Goal: Task Accomplishment & Management: Complete application form

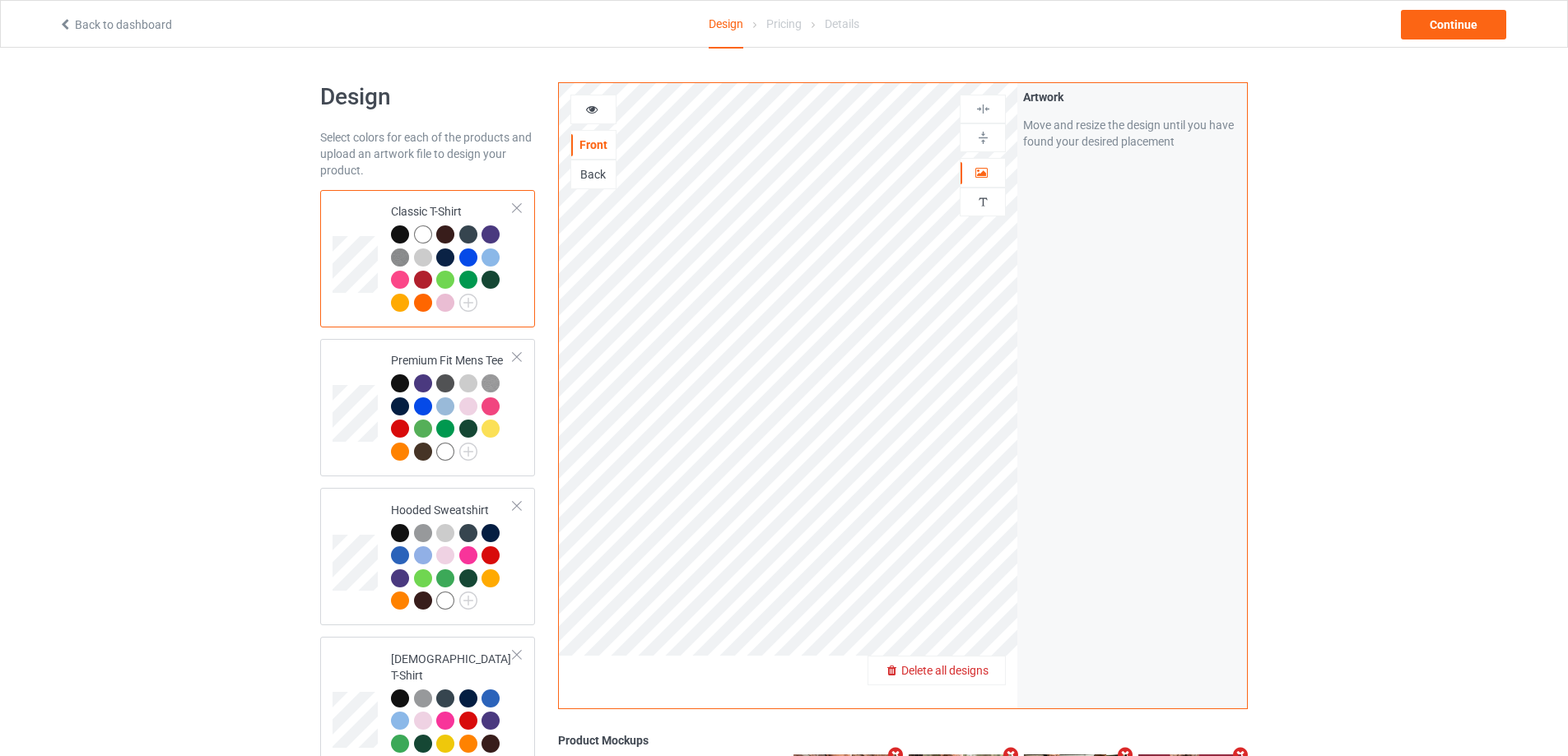
click at [980, 675] on span "Delete all designs" at bounding box center [945, 670] width 88 height 13
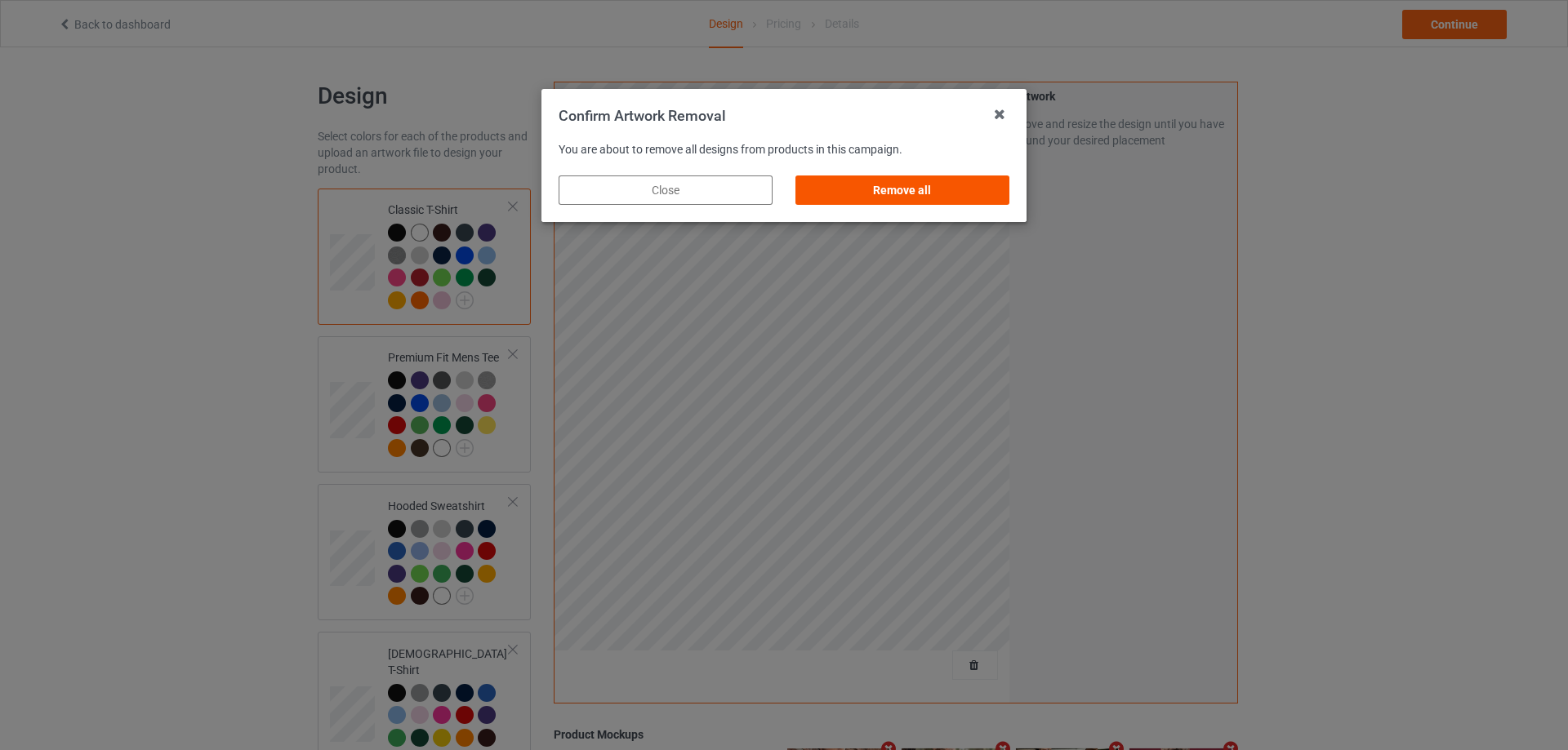
click at [912, 191] on div "Remove all" at bounding box center [902, 190] width 214 height 29
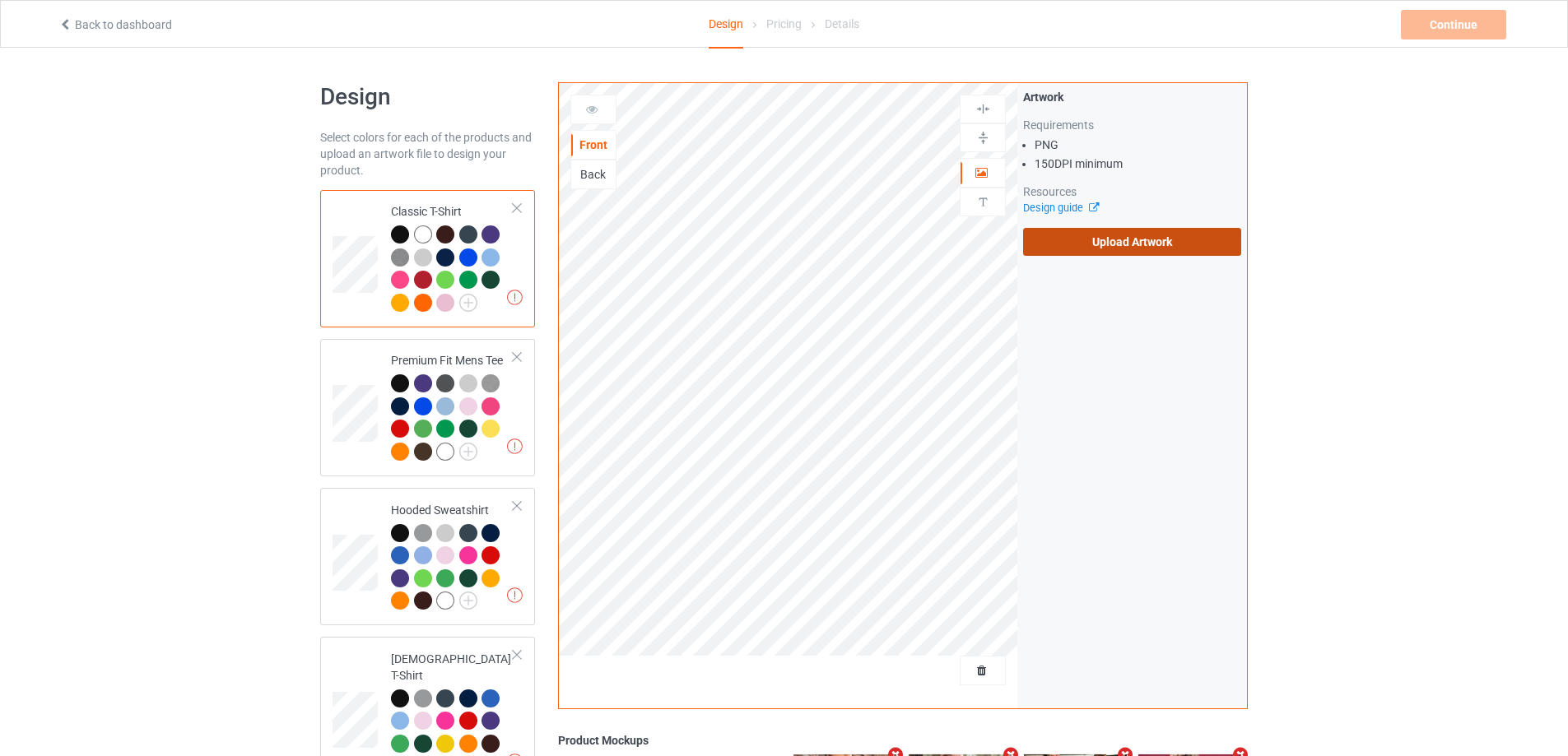
click at [1113, 248] on label "Upload Artwork" at bounding box center [1132, 241] width 218 height 28
click at [0, 0] on input "Upload Artwork" at bounding box center [0, 0] width 0 height 0
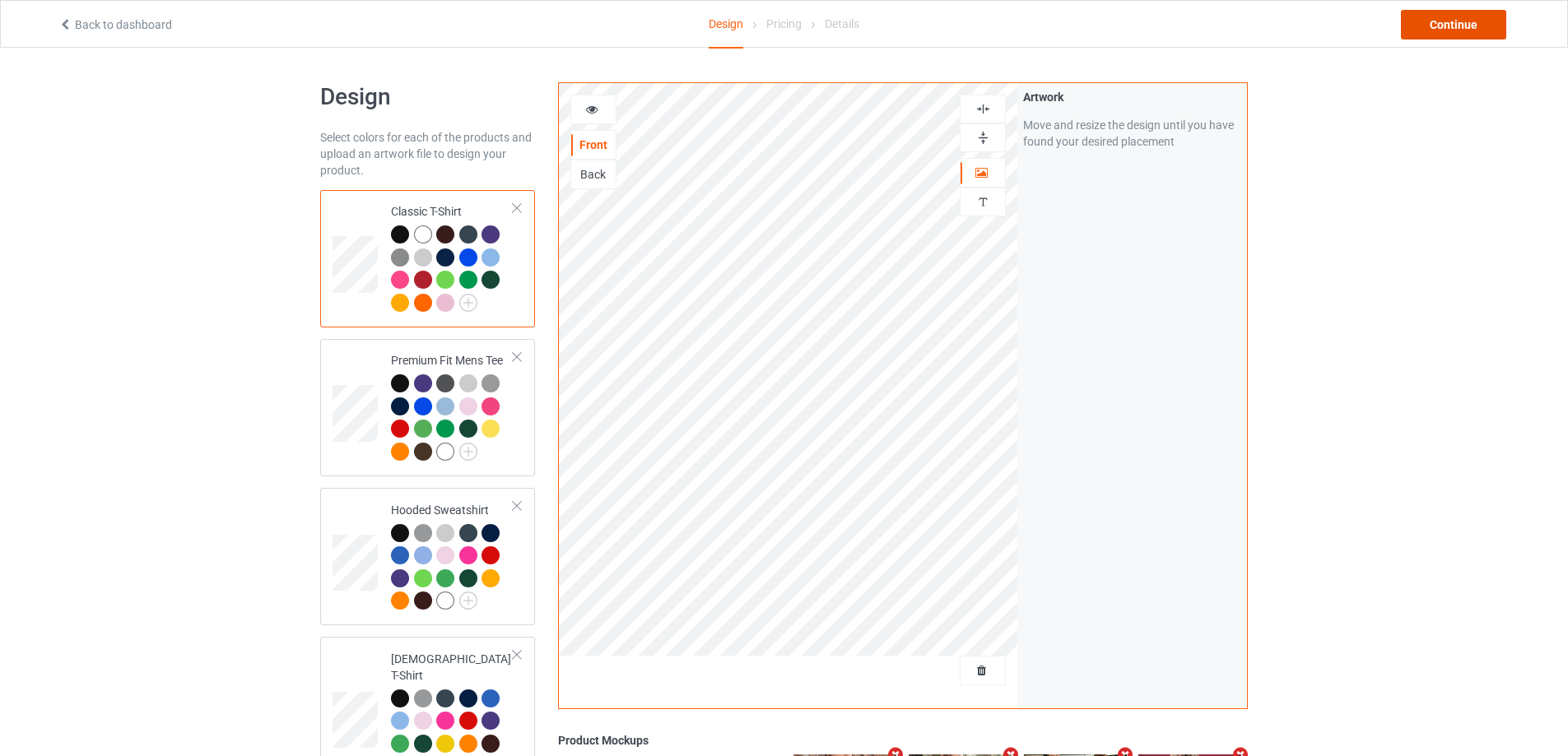
click at [1436, 26] on div "Continue" at bounding box center [1454, 24] width 105 height 29
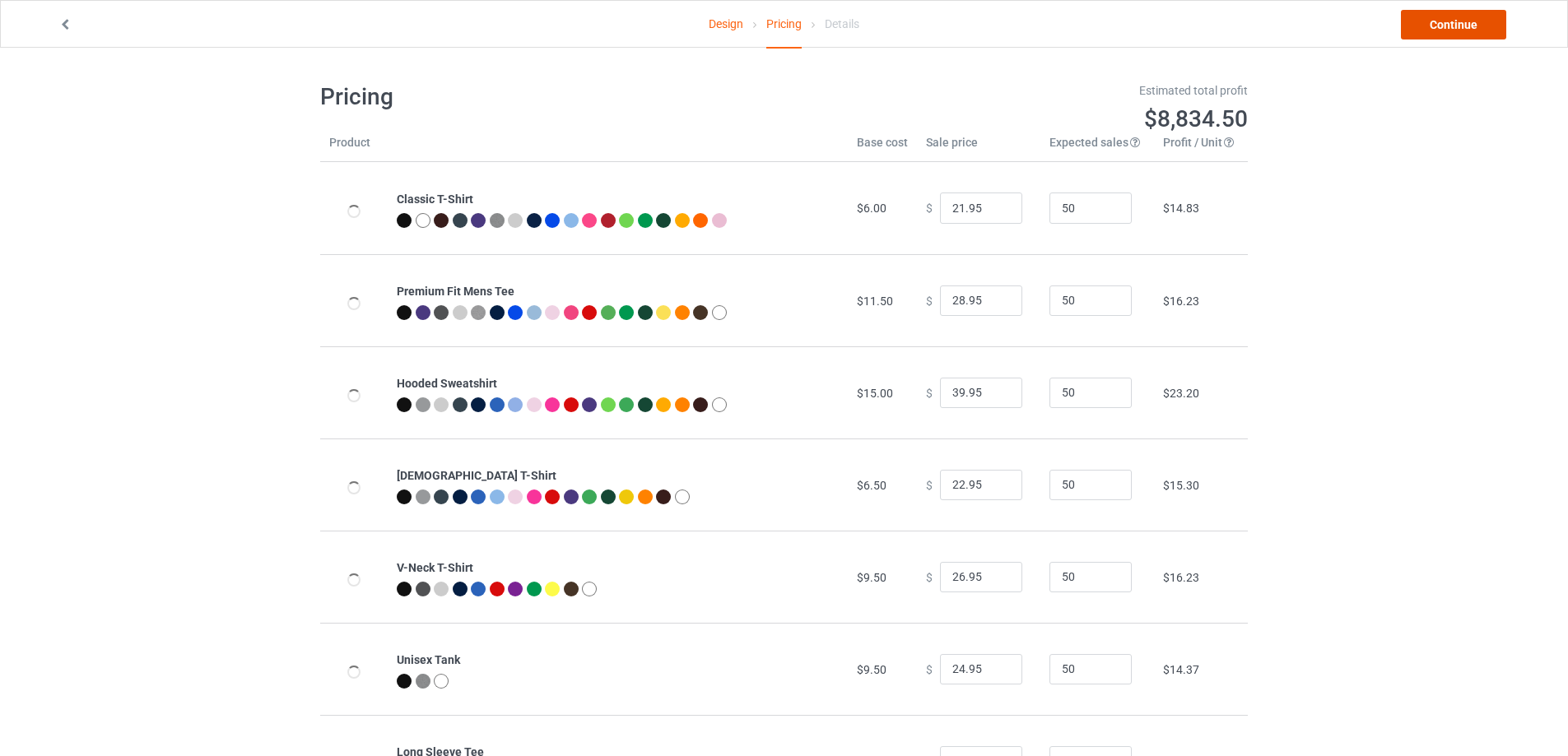
click at [1419, 37] on link "Continue" at bounding box center [1454, 24] width 105 height 29
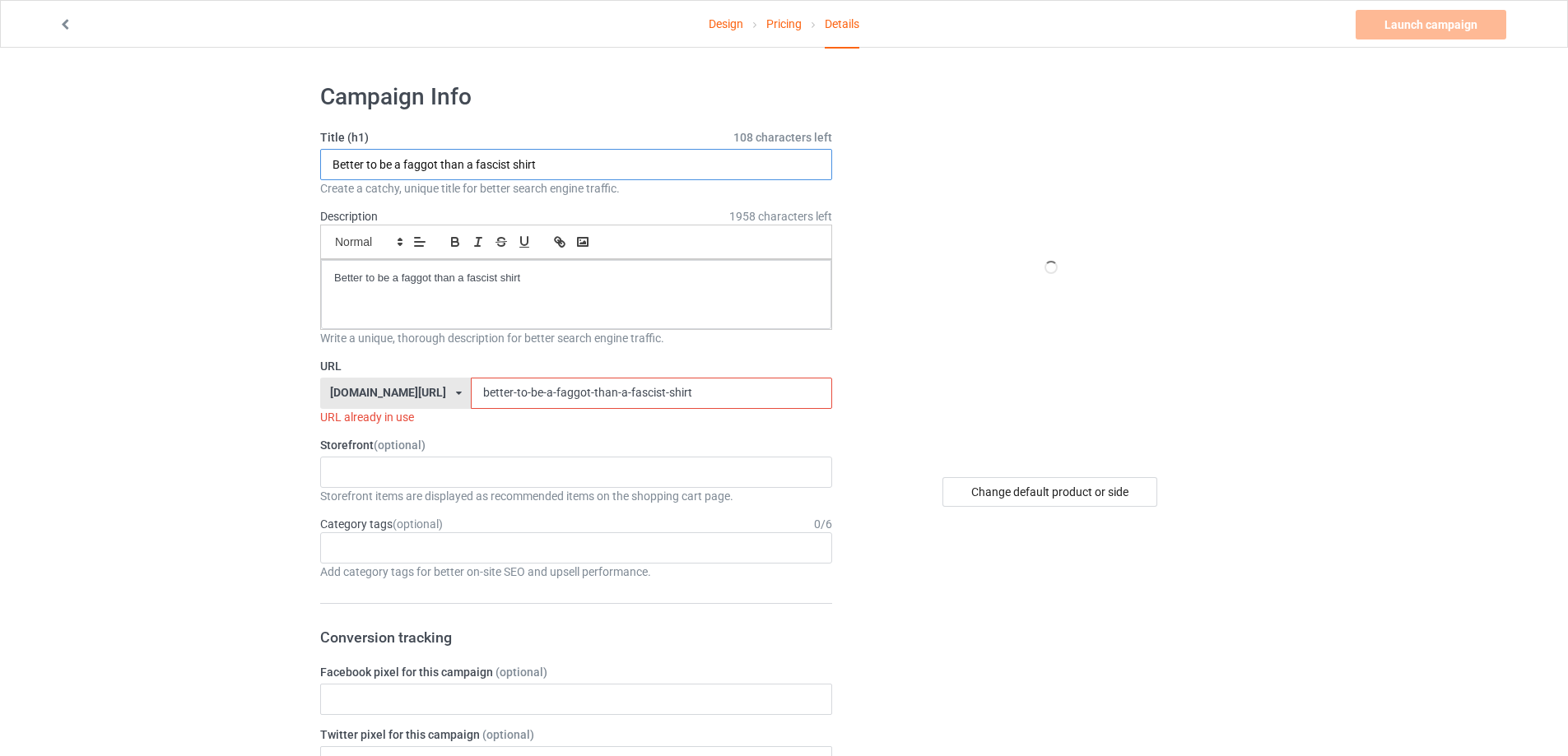
paste input "[PERSON_NAME] [US_STATE] N logo"
type input "[PERSON_NAME] [US_STATE] N logo shirt"
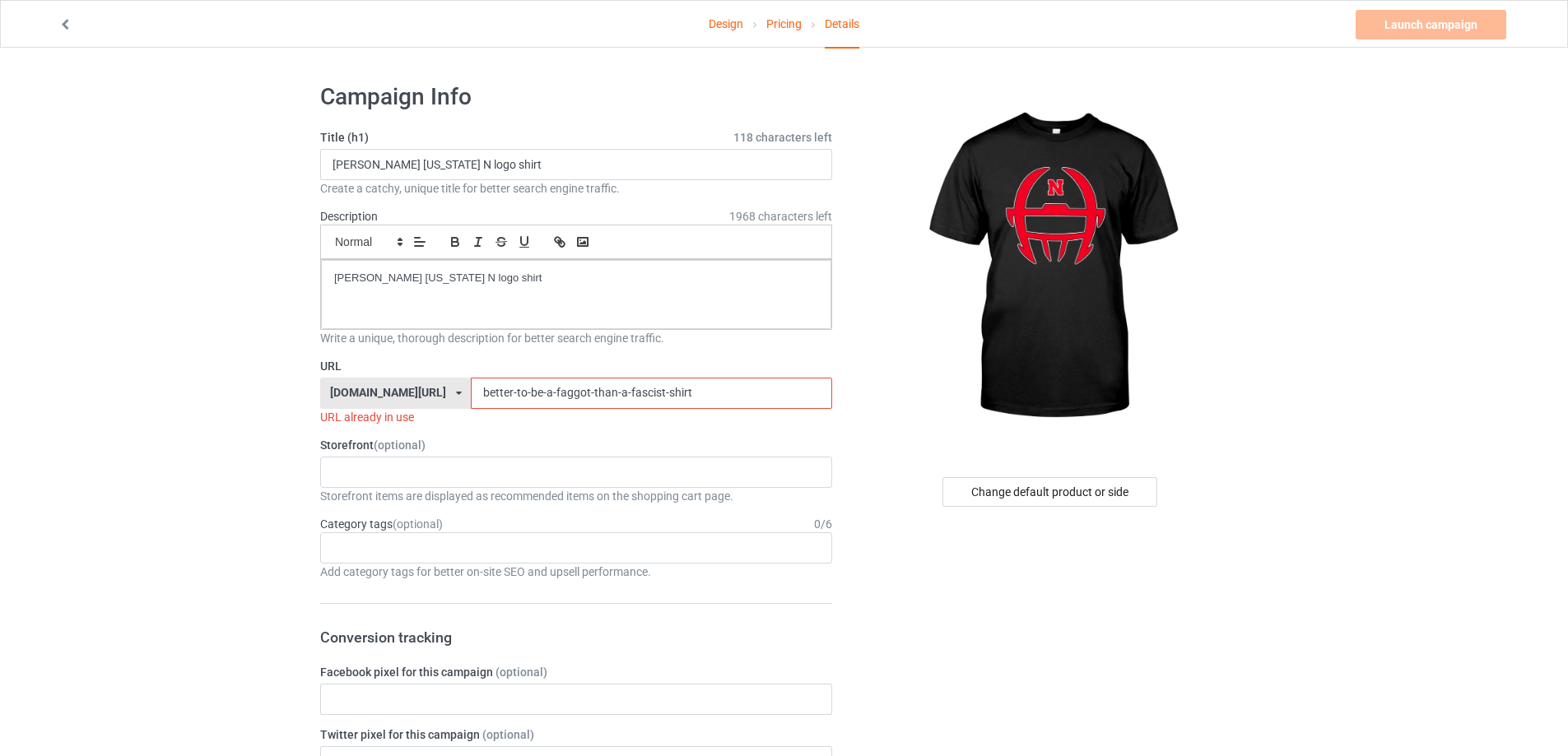
paste input "[PERSON_NAME] [US_STATE] N logo"
drag, startPoint x: 653, startPoint y: 395, endPoint x: 293, endPoint y: 382, distance: 360.2
click at [471, 395] on input "[PERSON_NAME] [US_STATE] N logo shirt" at bounding box center [651, 393] width 360 height 31
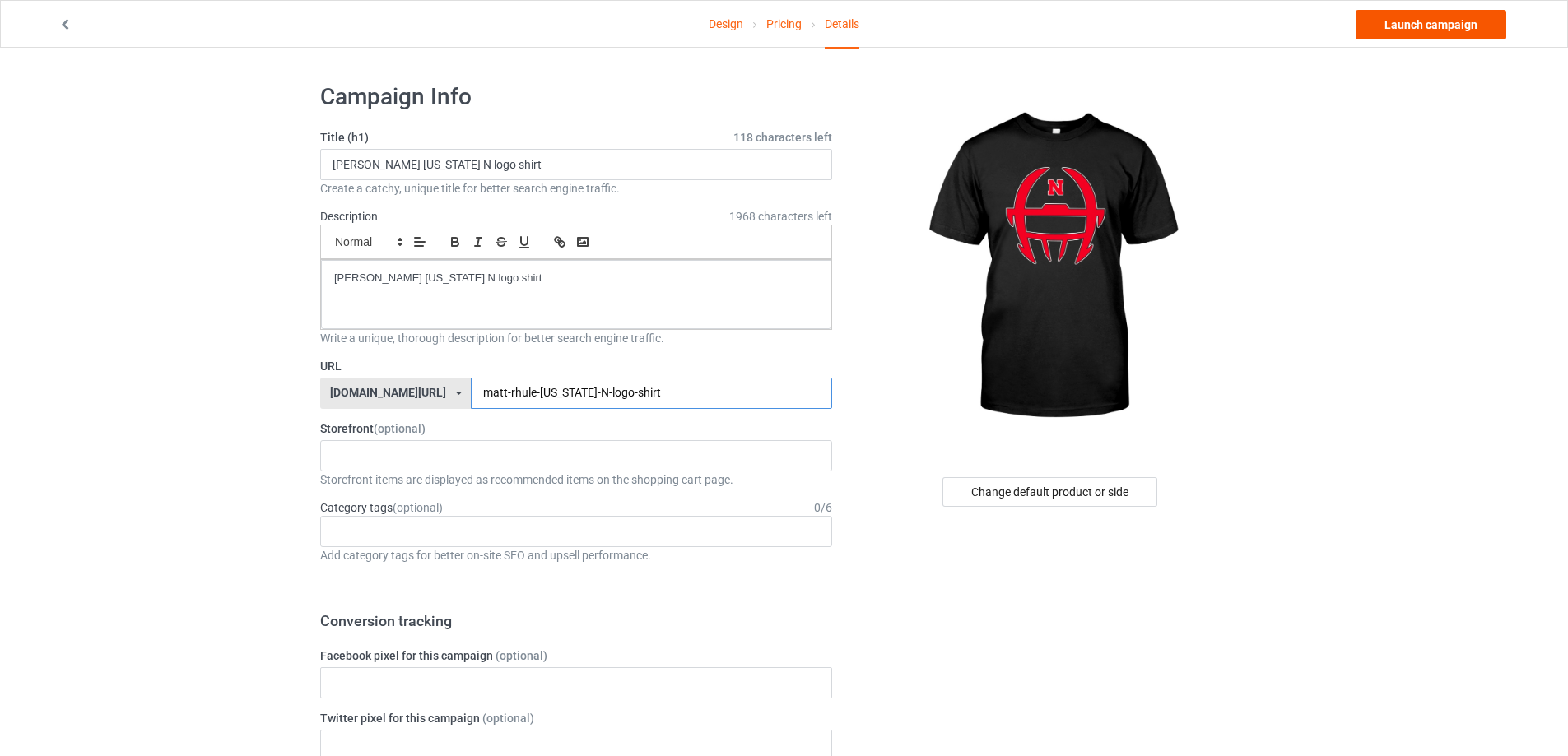
type input "matt-rhule-[US_STATE]-N-logo-shirt"
click at [1430, 30] on link "Launch campaign" at bounding box center [1430, 24] width 150 height 29
